Goal: Task Accomplishment & Management: Complete application form

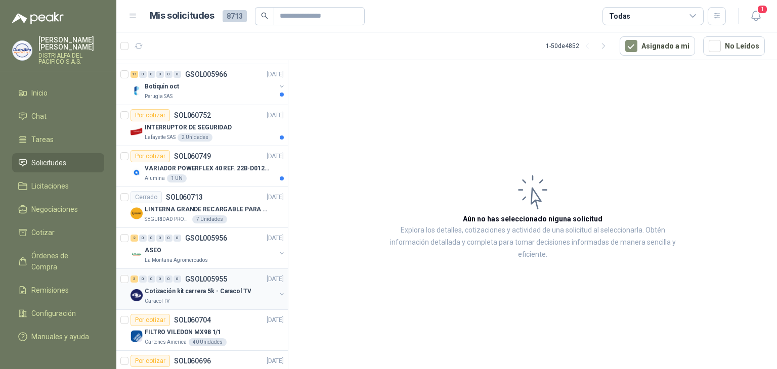
scroll to position [202, 0]
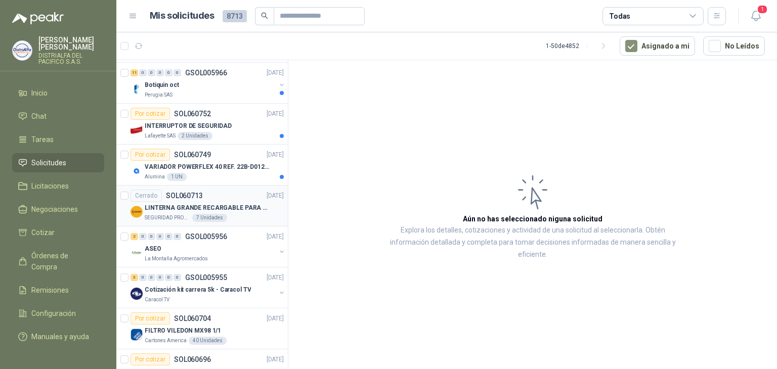
click at [218, 207] on p "LINTERNA GRANDE RECARGABLE PARA ESPACIOS ABIERTOS 100-150MTS" at bounding box center [208, 208] width 126 height 10
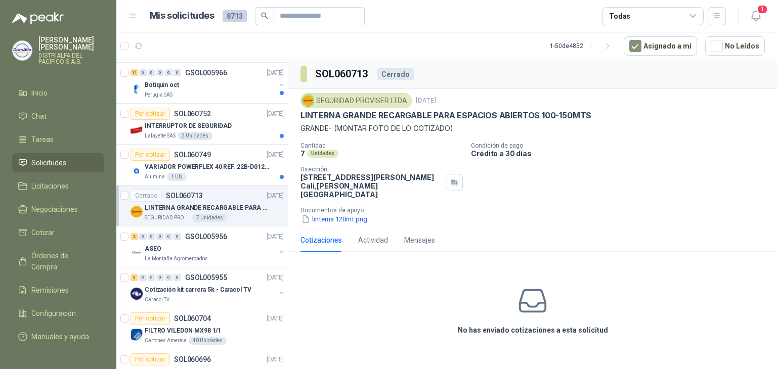
click at [474, 112] on p "LINTERNA GRANDE RECARGABLE PARA ESPACIOS ABIERTOS 100-150MTS" at bounding box center [446, 115] width 291 height 11
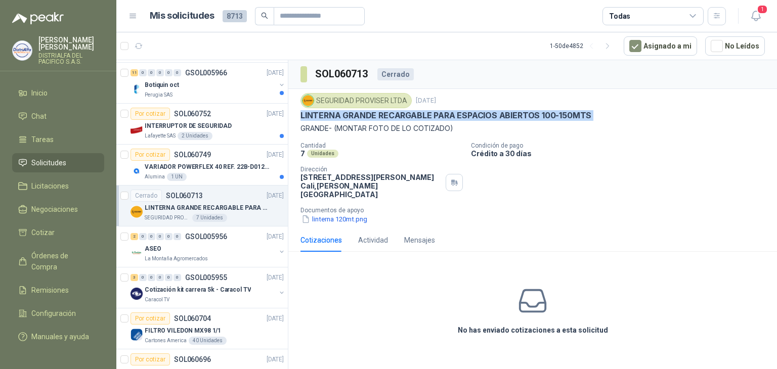
click at [474, 112] on p "LINTERNA GRANDE RECARGABLE PARA ESPACIOS ABIERTOS 100-150MTS" at bounding box center [446, 115] width 291 height 11
copy p "LINTERNA GRANDE RECARGABLE PARA ESPACIOS ABIERTOS 100-150MTS"
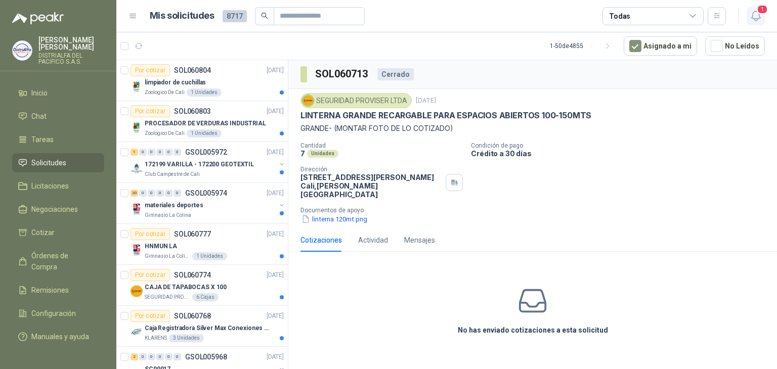
click at [761, 13] on span "1" at bounding box center [762, 10] width 11 height 10
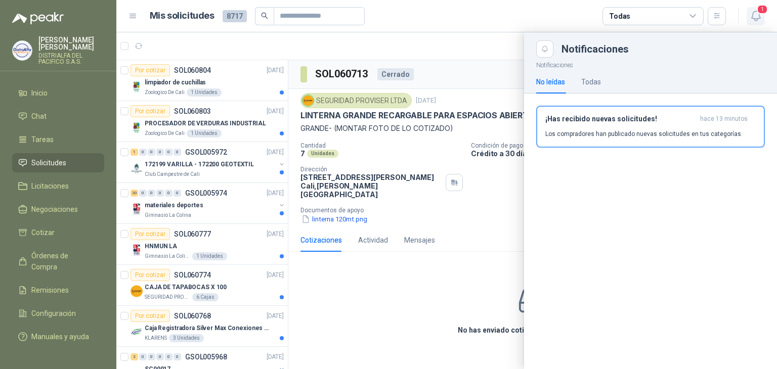
click at [761, 13] on span "1" at bounding box center [762, 10] width 11 height 10
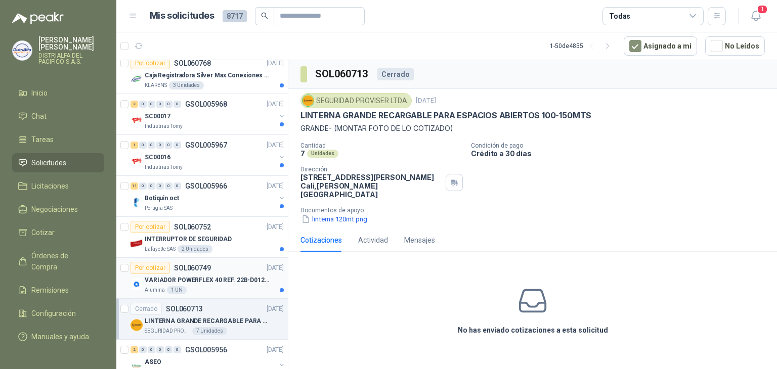
scroll to position [304, 0]
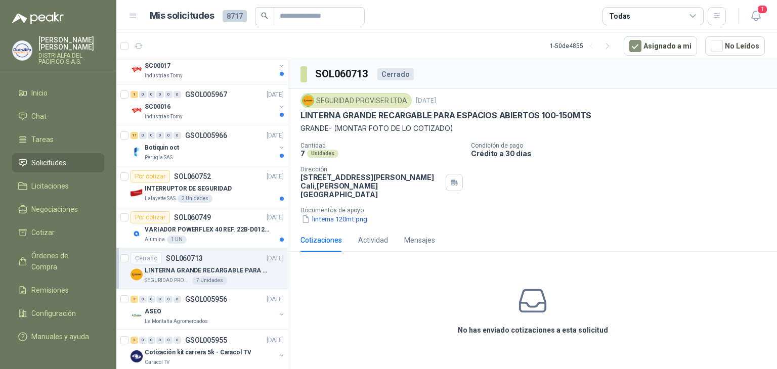
click at [239, 272] on p "LINTERNA GRANDE RECARGABLE PARA ESPACIOS ABIERTOS 100-150MTS" at bounding box center [208, 271] width 126 height 10
click at [431, 114] on p "LINTERNA GRANDE RECARGABLE PARA ESPACIOS ABIERTOS 100-150MTS" at bounding box center [446, 115] width 291 height 11
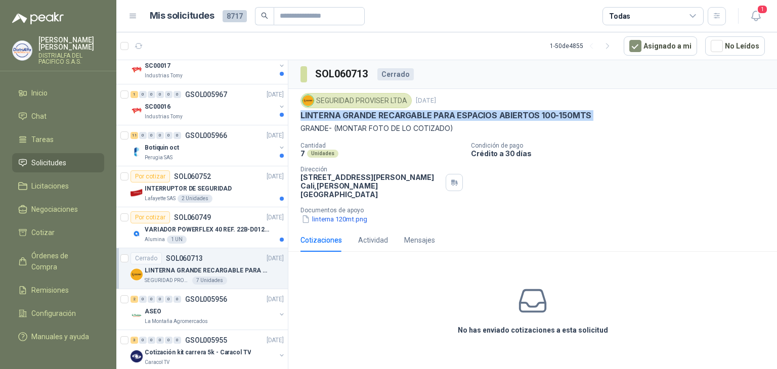
click at [431, 114] on p "LINTERNA GRANDE RECARGABLE PARA ESPACIOS ABIERTOS 100-150MTS" at bounding box center [446, 115] width 291 height 11
copy p "LINTERNA GRANDE RECARGABLE PARA ESPACIOS ABIERTOS 100-150MTS"
click at [208, 239] on div "Alumina 1 UN" at bounding box center [214, 240] width 139 height 8
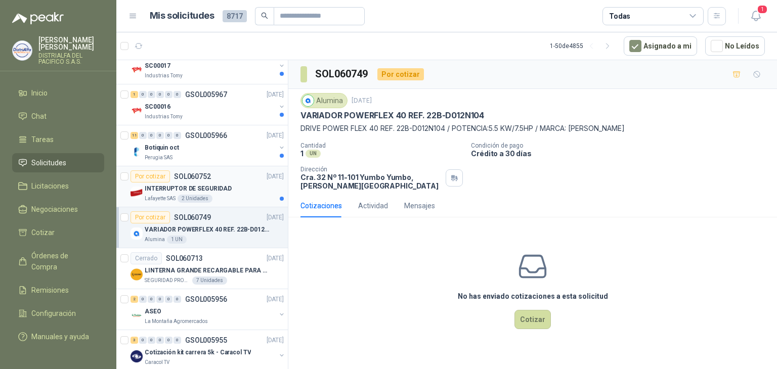
click at [242, 188] on div "INTERRUPTOR DE SEGURIDAD" at bounding box center [214, 189] width 139 height 12
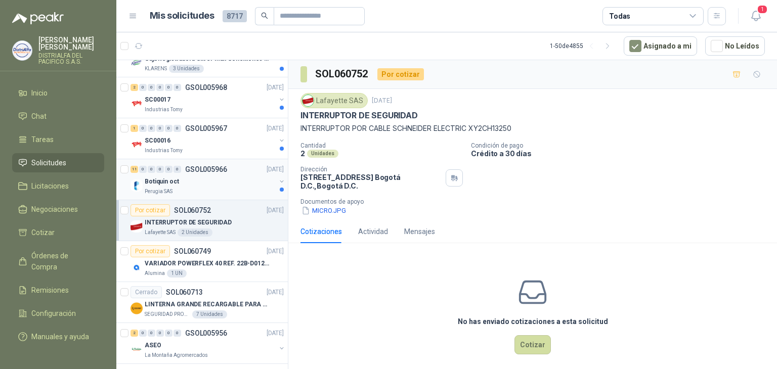
scroll to position [253, 0]
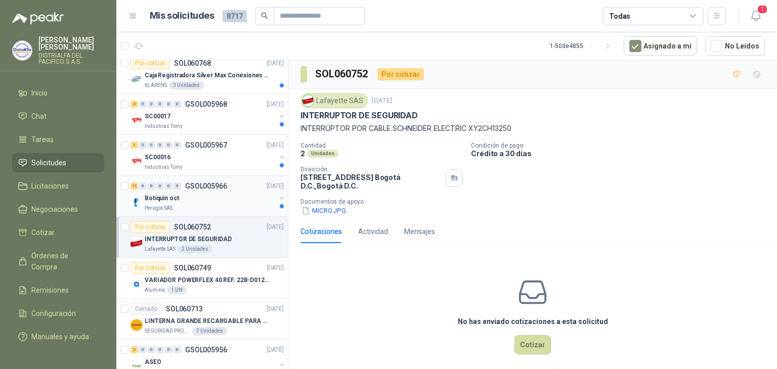
click at [235, 192] on div "Botiquin oct" at bounding box center [210, 198] width 131 height 12
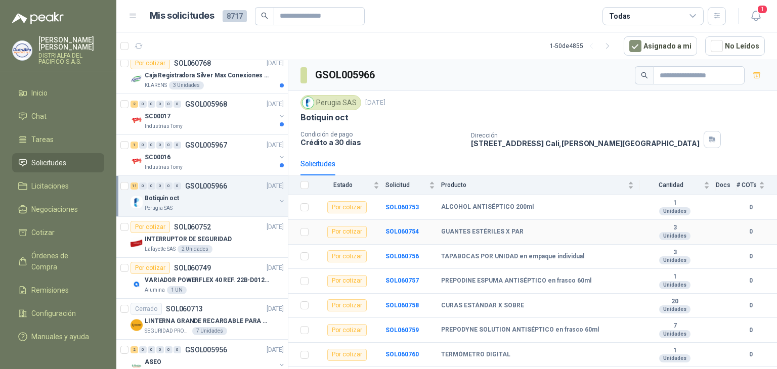
scroll to position [92, 0]
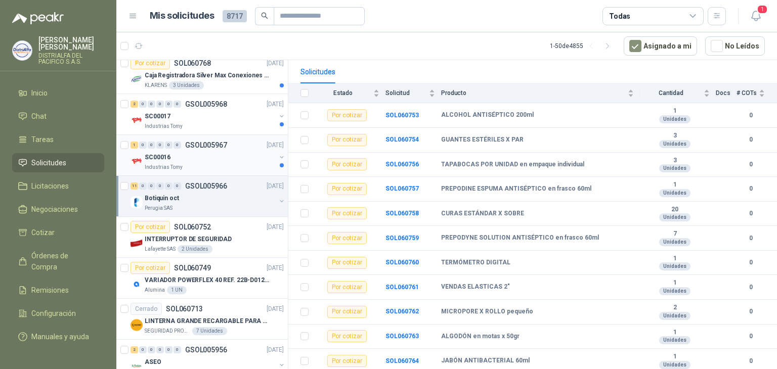
click at [244, 157] on div "SC00016" at bounding box center [210, 157] width 131 height 12
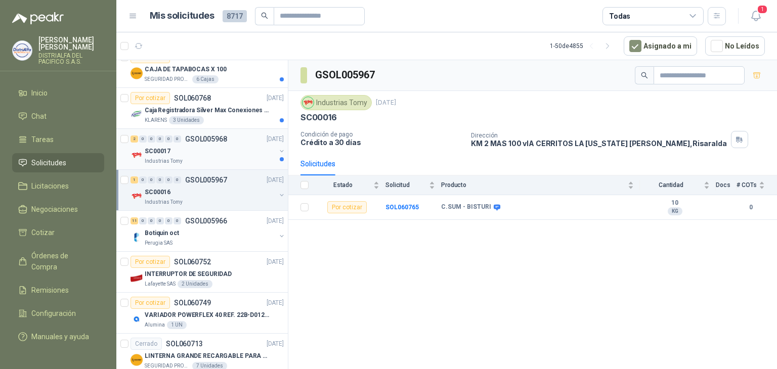
scroll to position [202, 0]
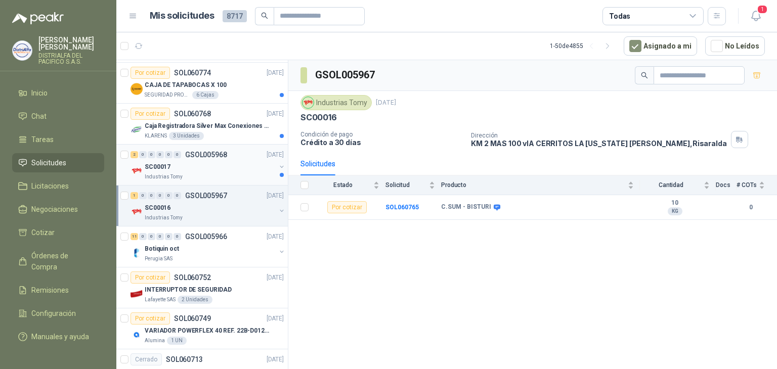
click at [240, 167] on div "SC00017" at bounding box center [210, 167] width 131 height 12
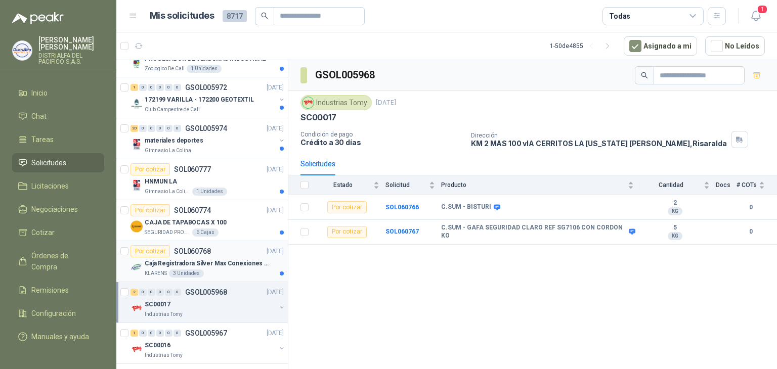
scroll to position [51, 0]
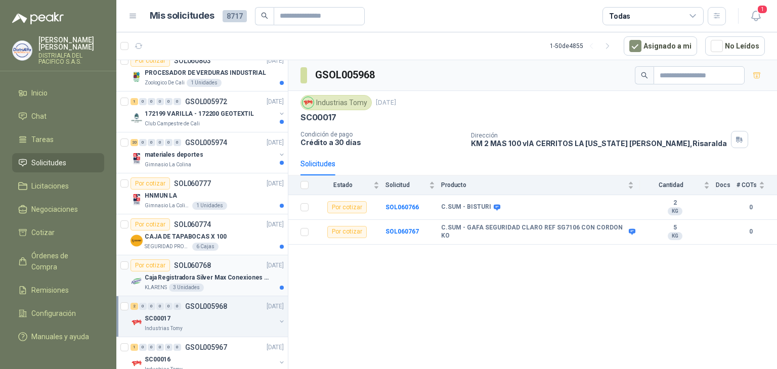
click at [231, 284] on div "KLARENS 3 Unidades" at bounding box center [214, 288] width 139 height 8
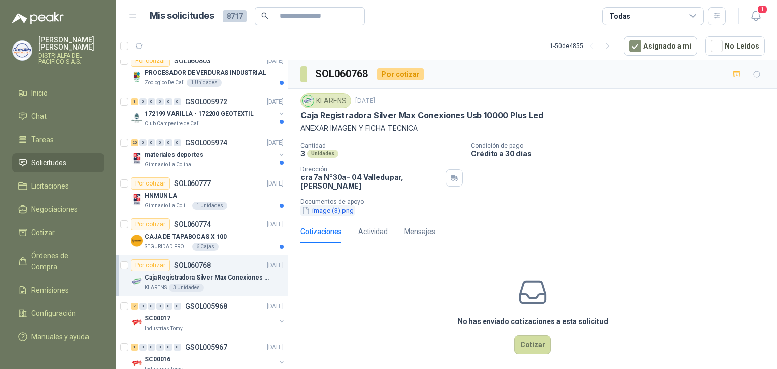
click at [328, 205] on button "image (3).png" at bounding box center [328, 210] width 54 height 11
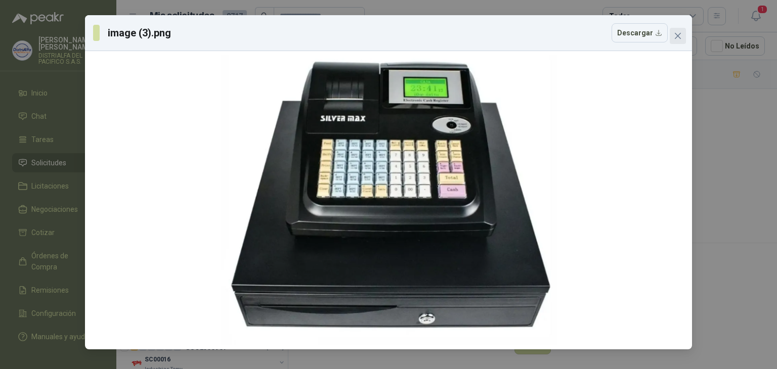
click at [678, 33] on icon "close" at bounding box center [678, 36] width 8 height 8
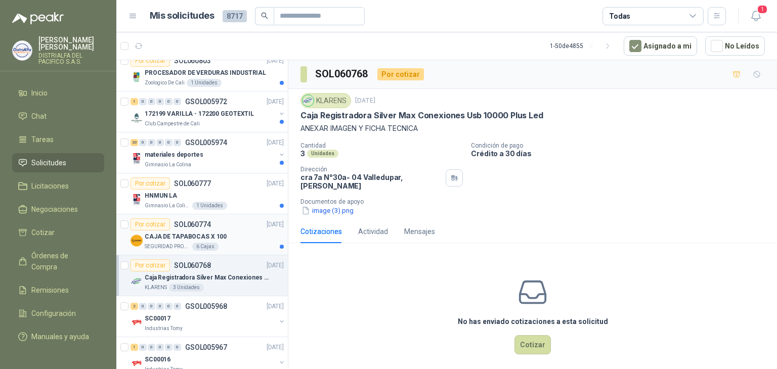
click at [237, 235] on div "CAJA DE TAPABOCAS X 100" at bounding box center [214, 237] width 139 height 12
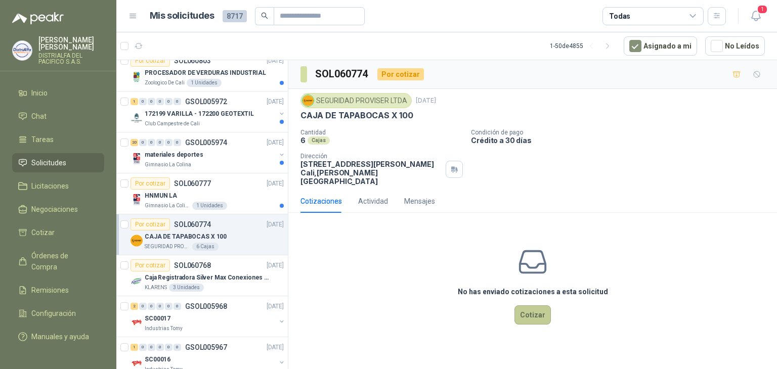
click at [534, 306] on button "Cotizar" at bounding box center [533, 315] width 36 height 19
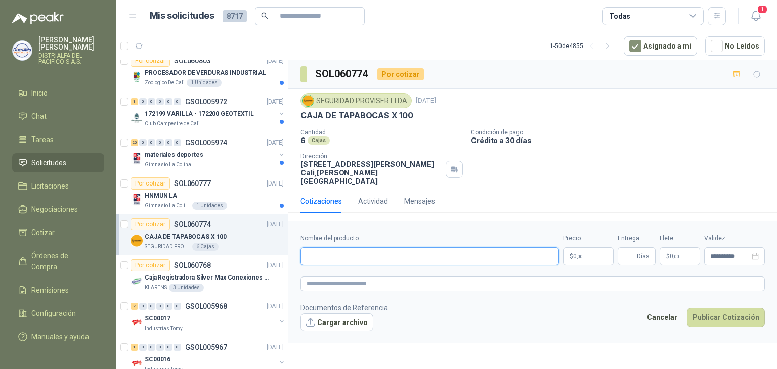
click at [354, 251] on input "Nombre del producto" at bounding box center [430, 256] width 259 height 18
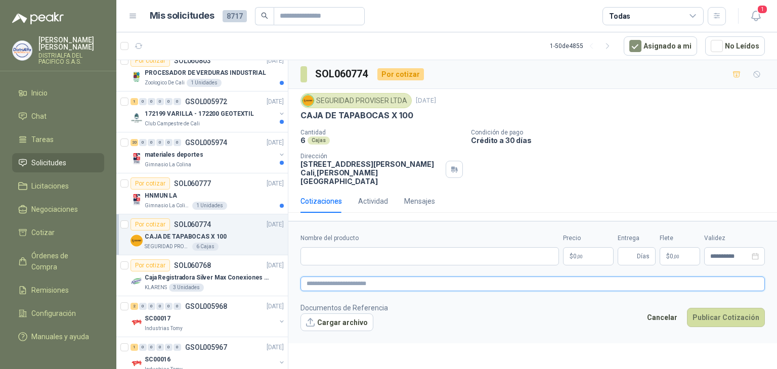
click at [356, 277] on textarea at bounding box center [533, 284] width 464 height 15
paste textarea "**********"
type textarea "**********"
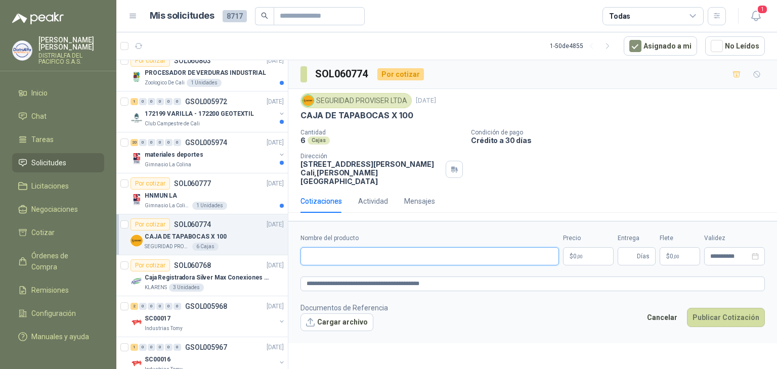
click at [360, 248] on input "Nombre del producto" at bounding box center [430, 256] width 259 height 18
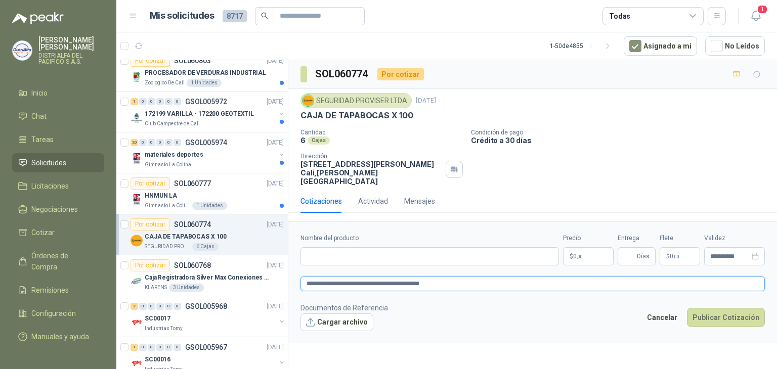
drag, startPoint x: 375, startPoint y: 272, endPoint x: 291, endPoint y: 270, distance: 84.0
click at [291, 270] on form "**********" at bounding box center [532, 282] width 489 height 122
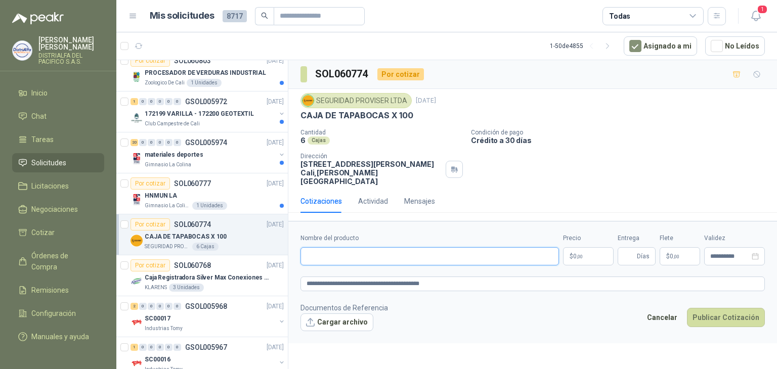
click at [335, 247] on input "Nombre del producto" at bounding box center [430, 256] width 259 height 18
paste input "**********"
type input "**********"
click at [350, 234] on label "Nombre del producto" at bounding box center [430, 239] width 259 height 10
click at [350, 247] on input "**********" at bounding box center [430, 256] width 259 height 18
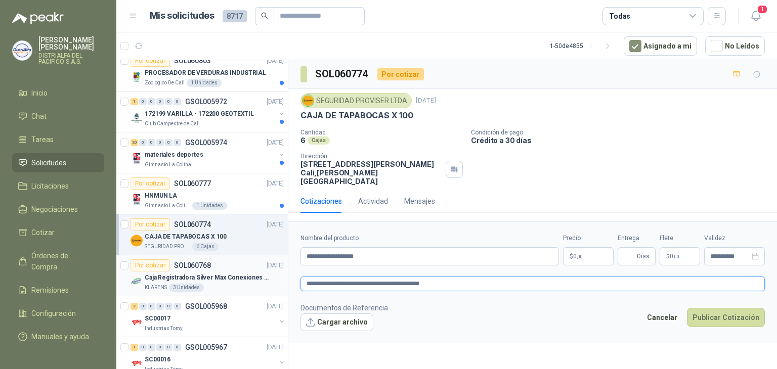
drag, startPoint x: 375, startPoint y: 273, endPoint x: 226, endPoint y: 274, distance: 149.8
click at [226, 274] on div "Por cotizar SOL060804 14/10/25 limpiador de cuchillas Zoologico De Cali 1 Unida…" at bounding box center [446, 216] width 661 height 313
type textarea "**********"
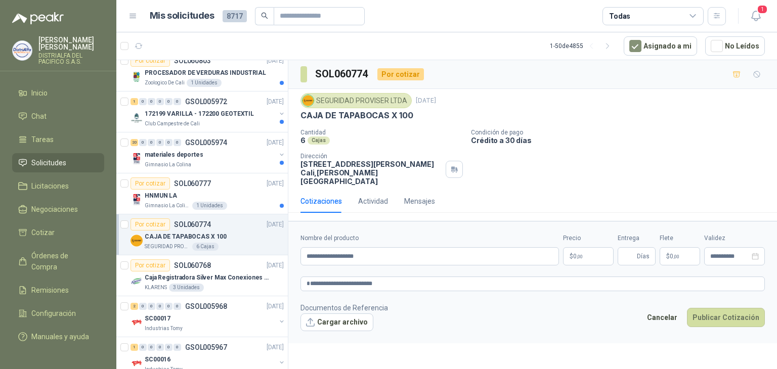
click at [580, 254] on span ",00" at bounding box center [580, 257] width 6 height 6
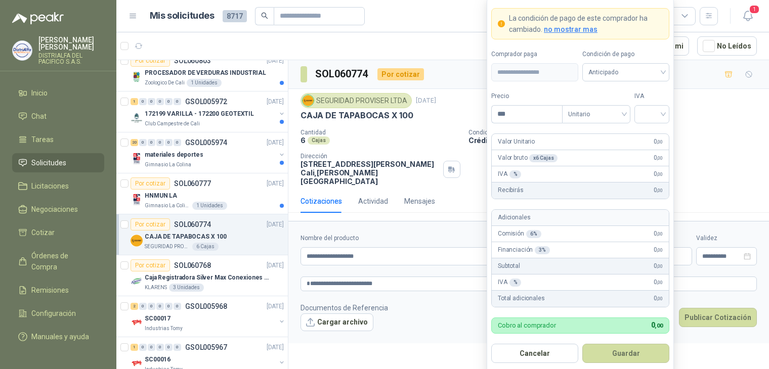
drag, startPoint x: 526, startPoint y: 114, endPoint x: 487, endPoint y: 106, distance: 40.4
click at [487, 106] on form "**********" at bounding box center [580, 185] width 187 height 376
type input "********"
click at [657, 112] on input "search" at bounding box center [652, 113] width 23 height 15
click at [660, 132] on div "19%" at bounding box center [652, 135] width 19 height 11
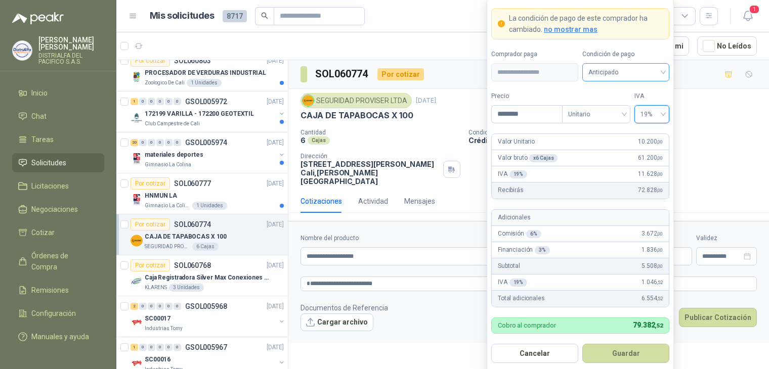
click at [637, 72] on span "Anticipado" at bounding box center [625, 72] width 75 height 15
click at [624, 104] on div "Crédito a 30 días" at bounding box center [625, 110] width 83 height 16
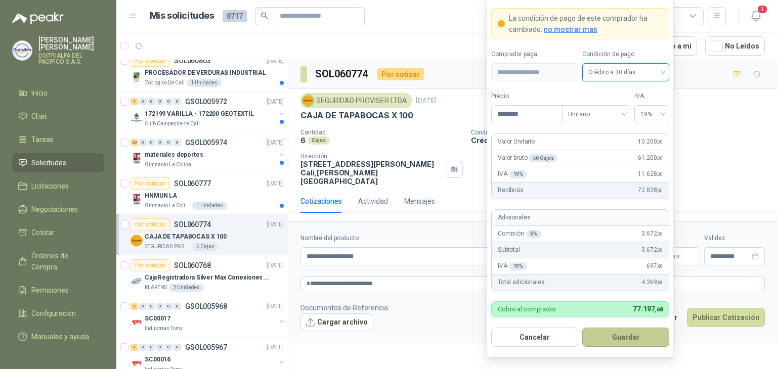
click at [627, 328] on button "Guardar" at bounding box center [625, 337] width 87 height 19
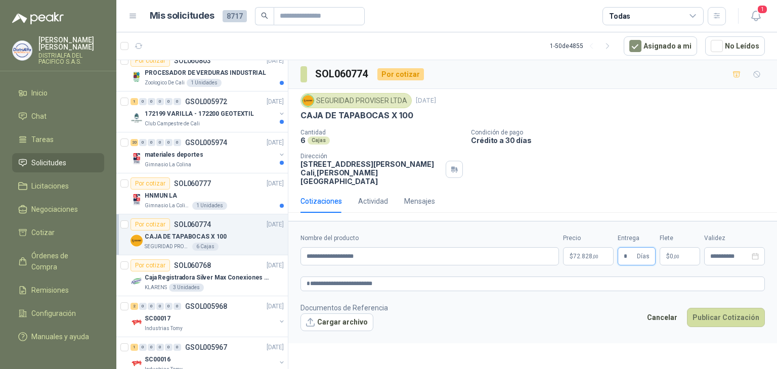
type input "*"
click at [668, 253] on span "$" at bounding box center [668, 256] width 4 height 6
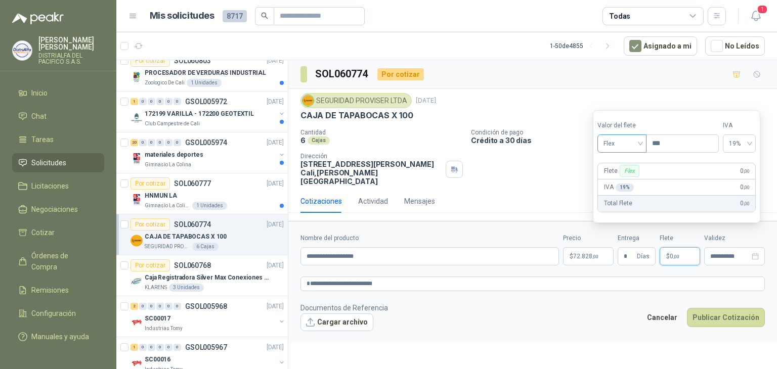
drag, startPoint x: 675, startPoint y: 138, endPoint x: 648, endPoint y: 138, distance: 26.8
click at [648, 138] on div "Valor del flete Flex Precio ***" at bounding box center [658, 137] width 121 height 32
type input "********"
click at [506, 250] on input "**********" at bounding box center [429, 256] width 257 height 18
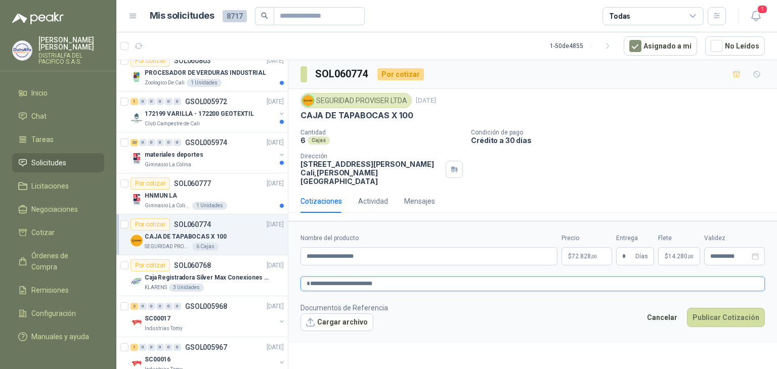
click at [459, 277] on textarea "**********" at bounding box center [533, 284] width 464 height 15
click at [420, 277] on textarea "**********" at bounding box center [533, 284] width 464 height 15
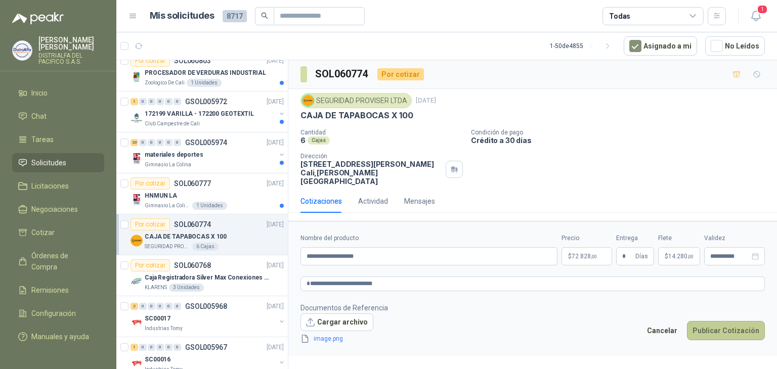
click at [715, 322] on button "Publicar Cotización" at bounding box center [726, 330] width 78 height 19
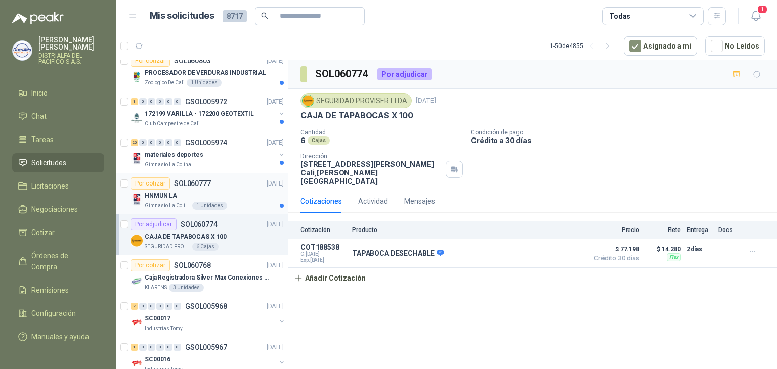
click at [256, 195] on div "HNMUN LA" at bounding box center [214, 196] width 139 height 12
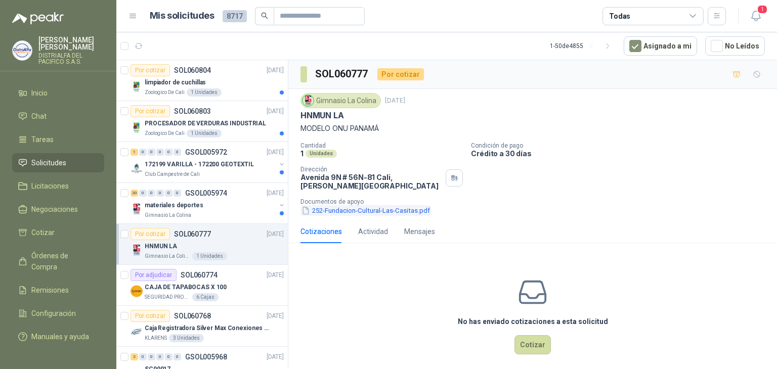
click at [335, 209] on button "252-Fundacion-Cultural-Las-Casitas.pdf" at bounding box center [366, 210] width 131 height 11
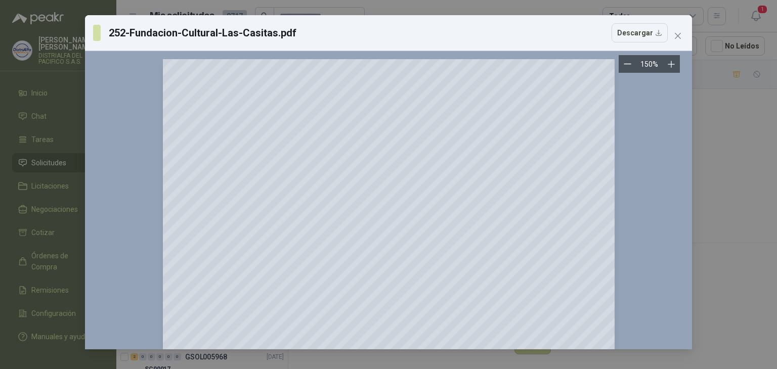
scroll to position [101, 0]
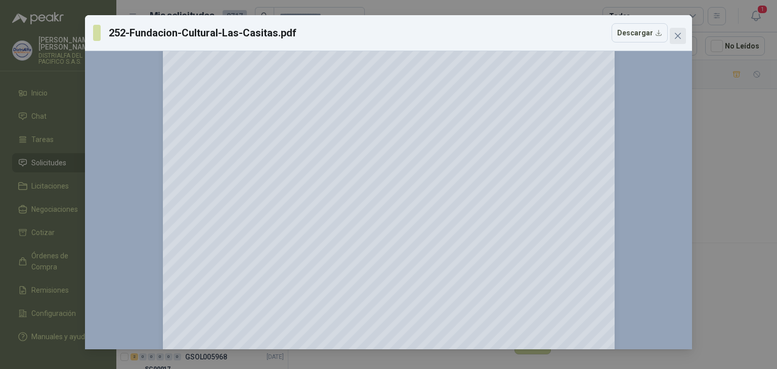
click at [678, 31] on button "Close" at bounding box center [678, 36] width 16 height 16
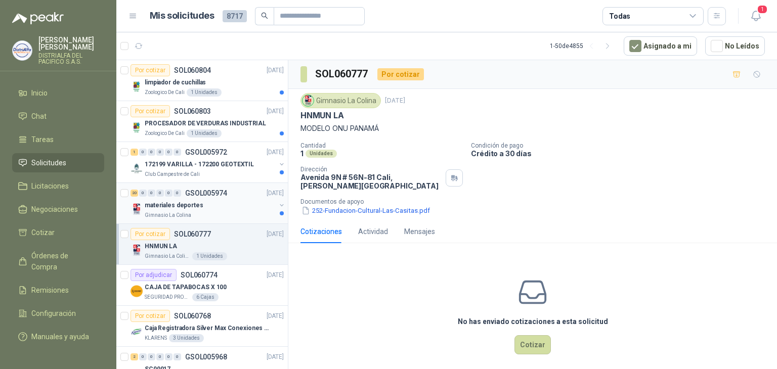
click at [226, 202] on div "materiales deportes" at bounding box center [210, 205] width 131 height 12
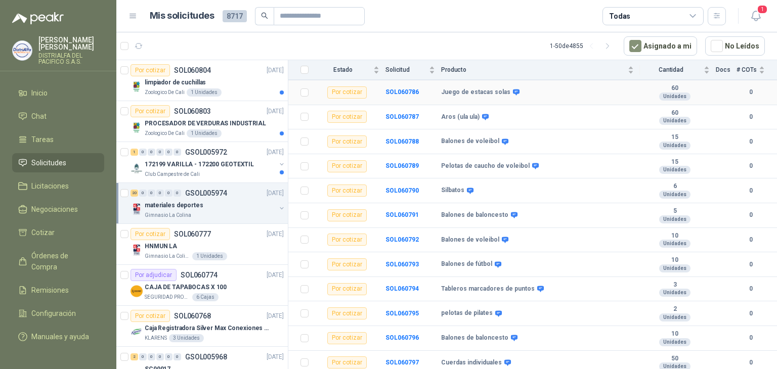
scroll to position [314, 0]
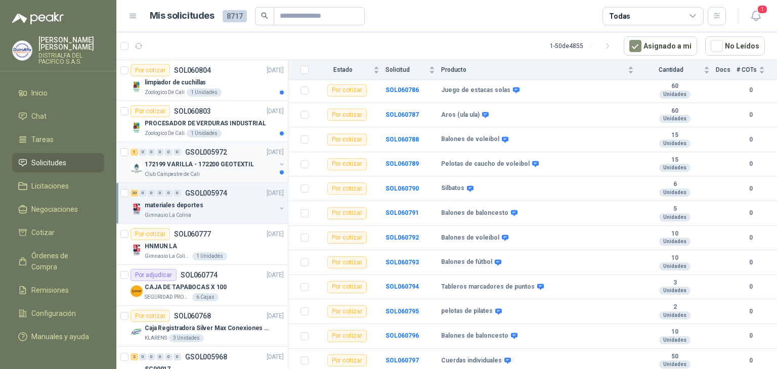
click at [235, 167] on p "172199 VARILLA - 172200 GEOTEXTIL" at bounding box center [199, 165] width 109 height 10
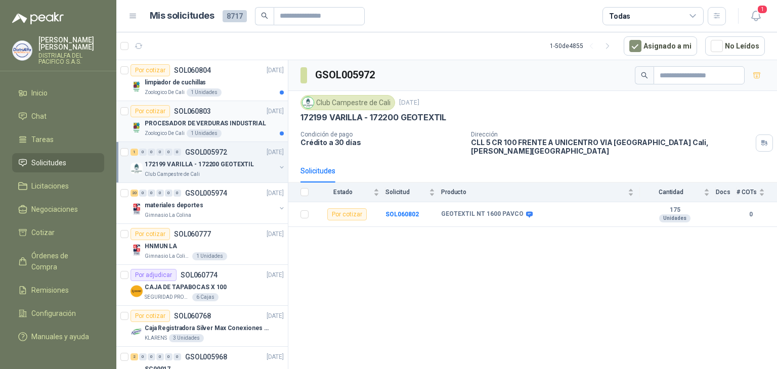
click at [222, 136] on div "Zoologico De Cali 1 Unidades" at bounding box center [214, 134] width 139 height 8
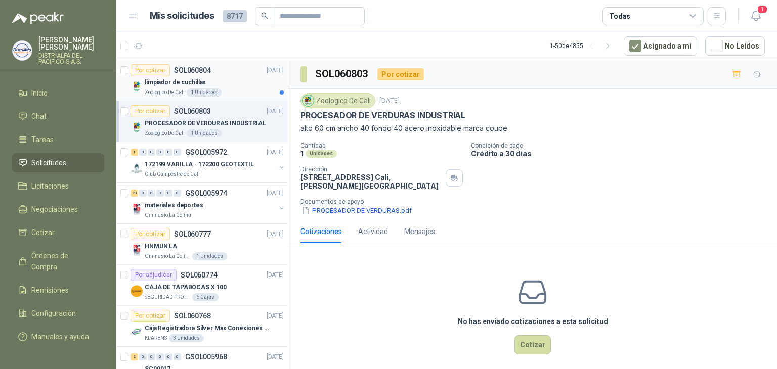
click at [226, 87] on div "limpiador de cuchillas" at bounding box center [214, 82] width 139 height 12
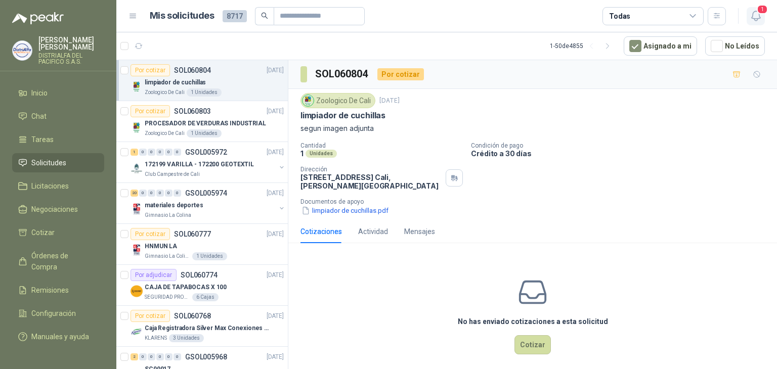
click at [753, 19] on icon "button" at bounding box center [756, 16] width 13 height 13
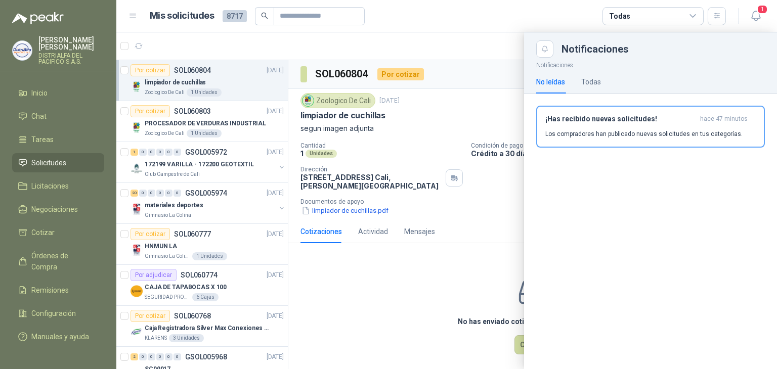
click at [762, 25] on header "Mis solicitudes 8717 Todas 1" at bounding box center [446, 16] width 661 height 32
click at [757, 19] on icon "button" at bounding box center [755, 16] width 9 height 10
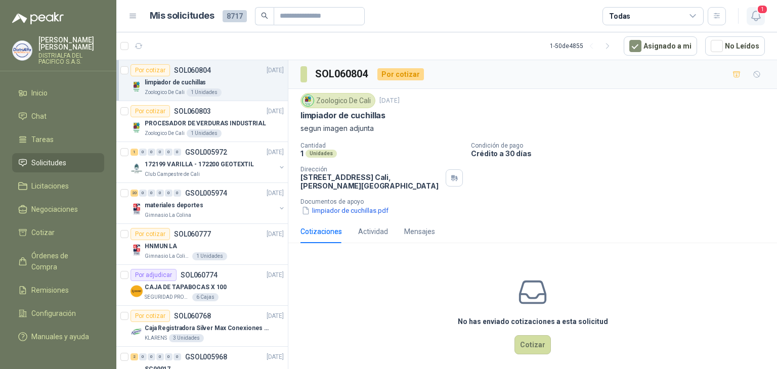
click at [757, 19] on icon "button" at bounding box center [755, 16] width 9 height 10
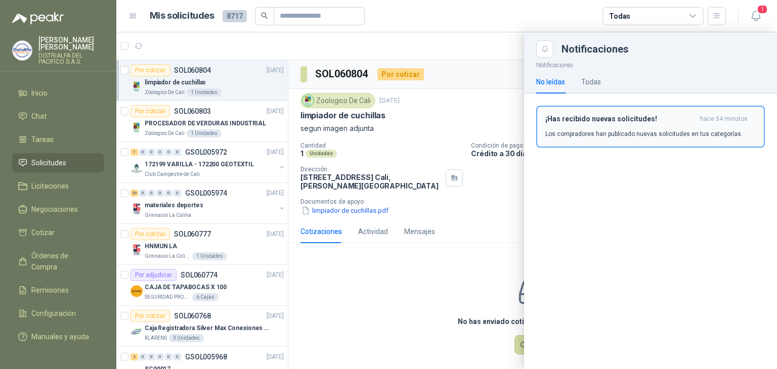
click at [623, 120] on h3 "¡Has recibido nuevas solicitudes!" at bounding box center [620, 119] width 151 height 9
